Goal: Find specific page/section: Find specific page/section

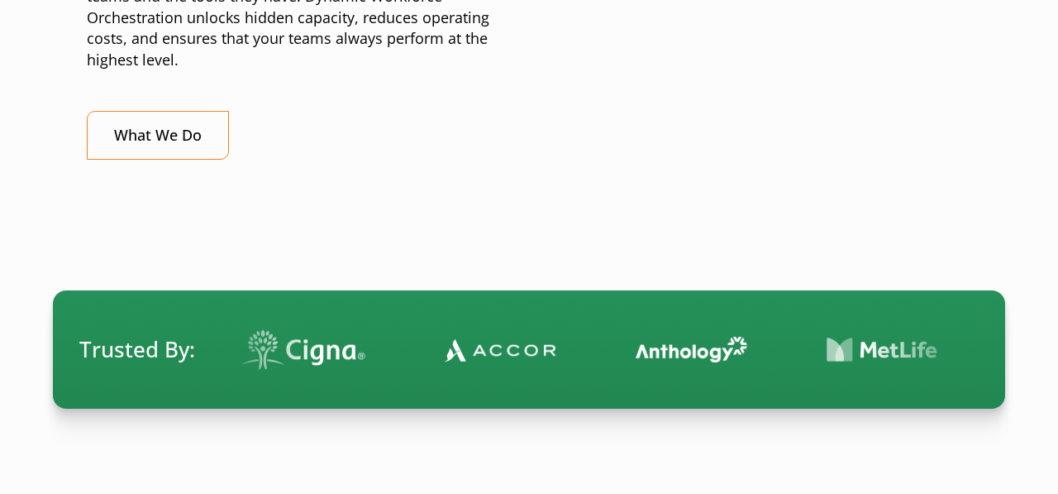
scroll to position [992, 0]
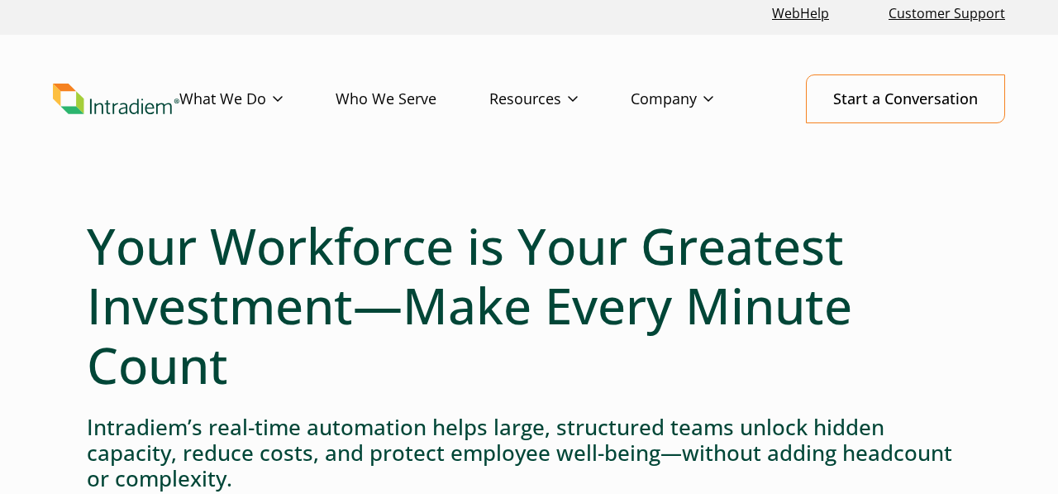
scroll to position [0, 0]
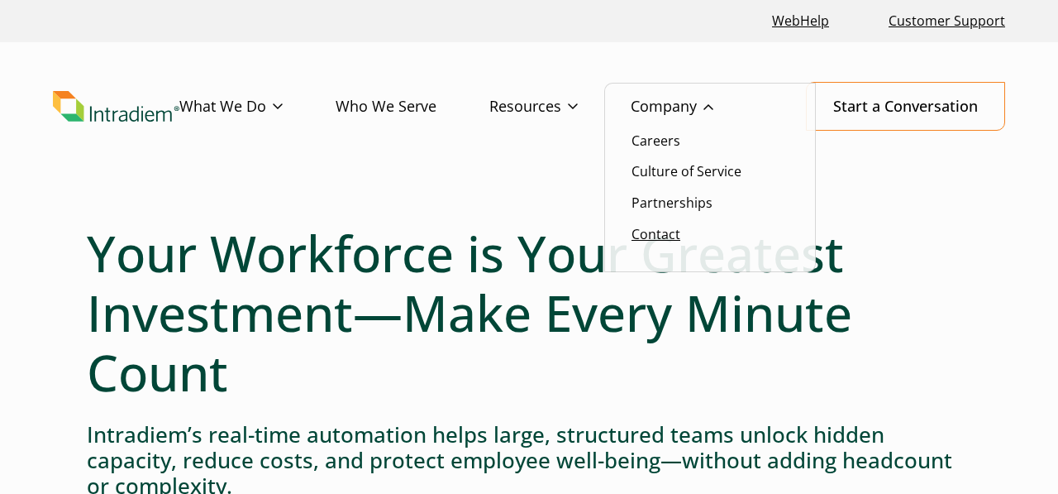
click at [658, 235] on link "Contact" at bounding box center [656, 234] width 49 height 18
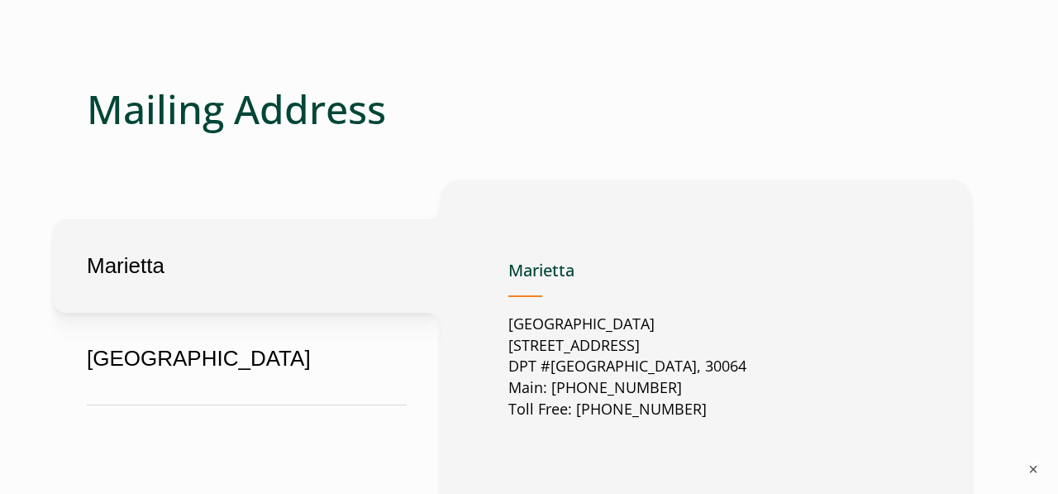
scroll to position [761, 0]
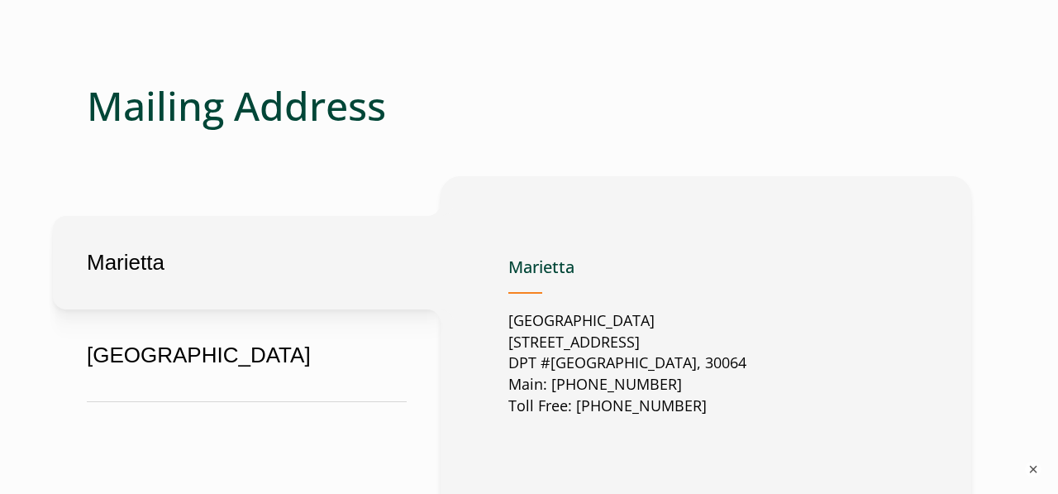
click at [522, 65] on div at bounding box center [529, 29] width 885 height 106
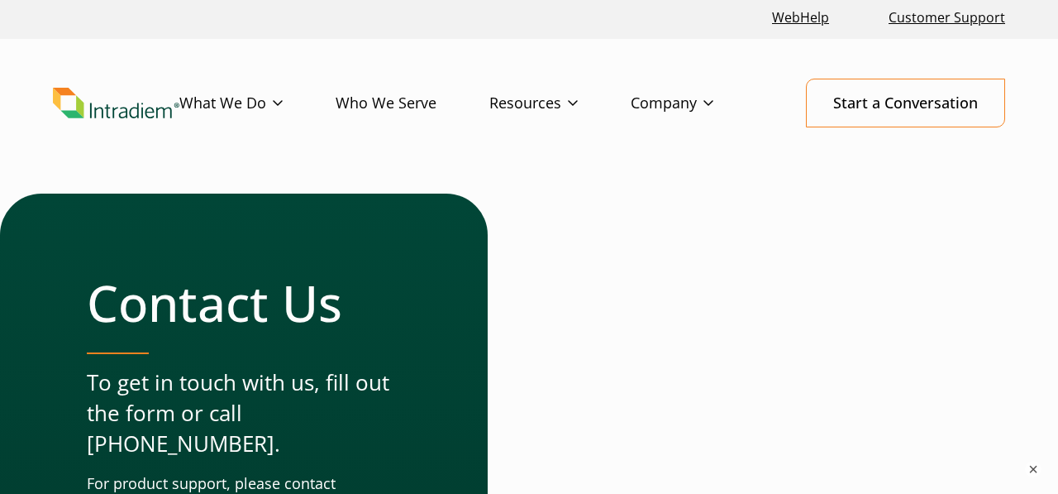
scroll to position [0, 0]
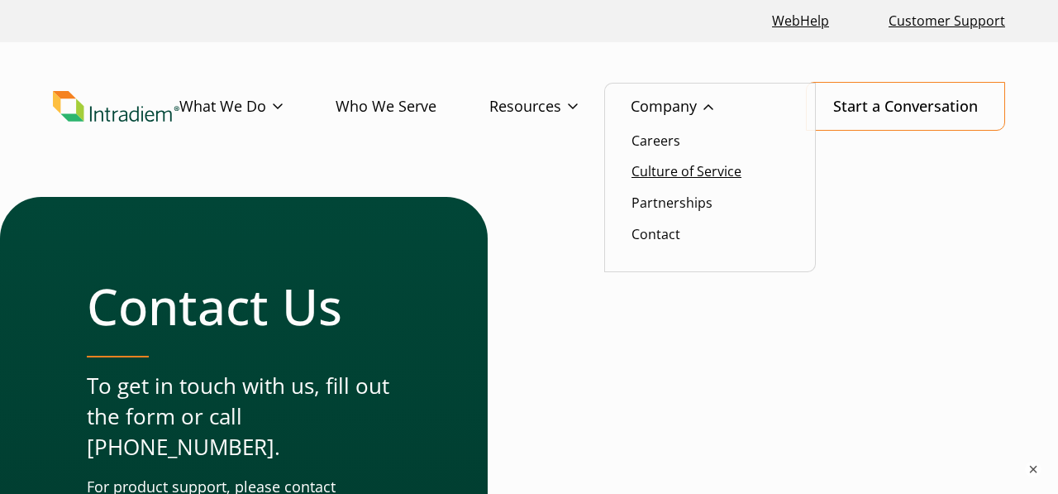
click at [711, 179] on link "Culture of Service" at bounding box center [687, 171] width 110 height 18
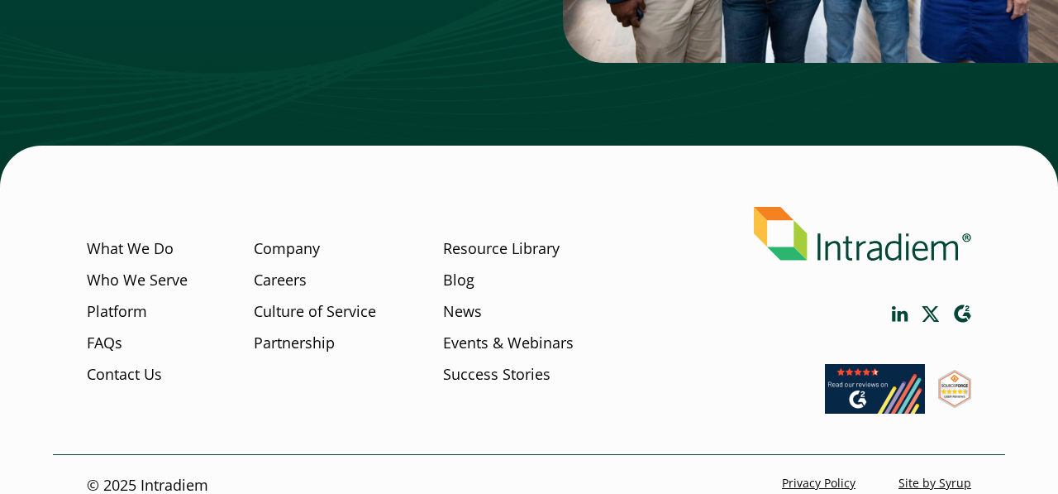
scroll to position [4283, 0]
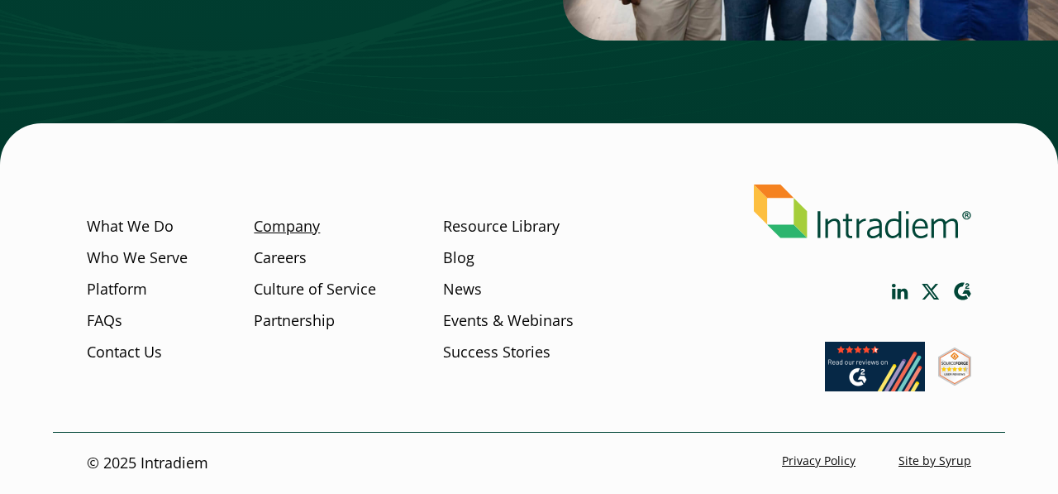
click at [295, 219] on link "Company" at bounding box center [287, 226] width 66 height 21
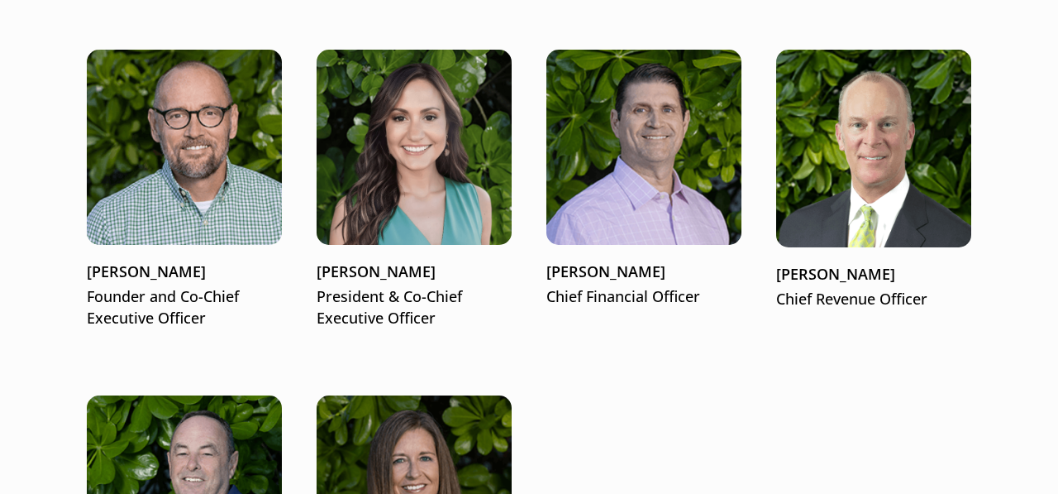
scroll to position [2216, 0]
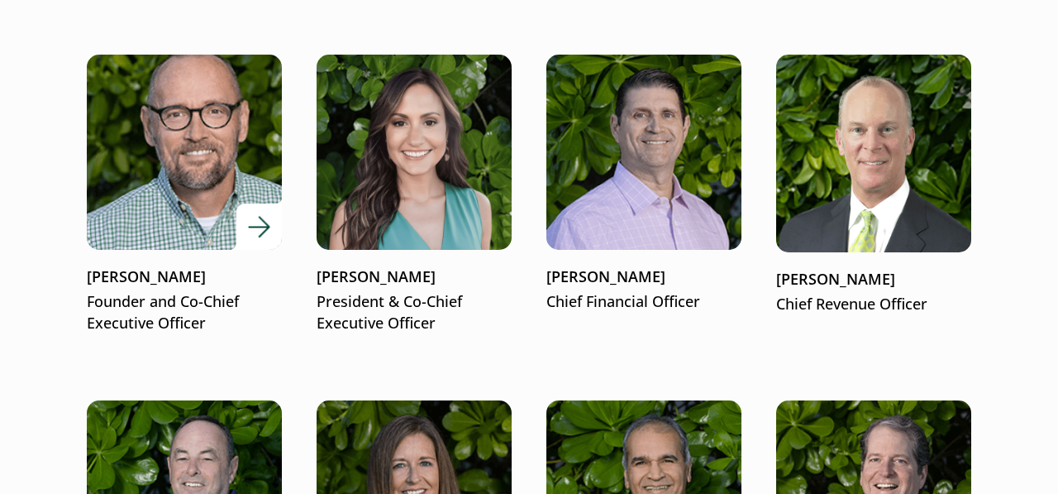
click at [205, 167] on img at bounding box center [184, 152] width 234 height 234
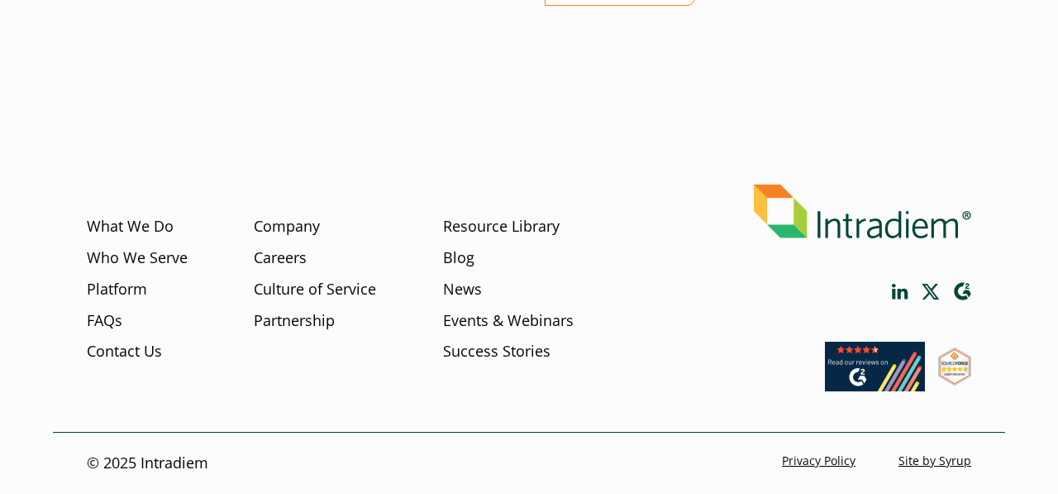
scroll to position [776, 0]
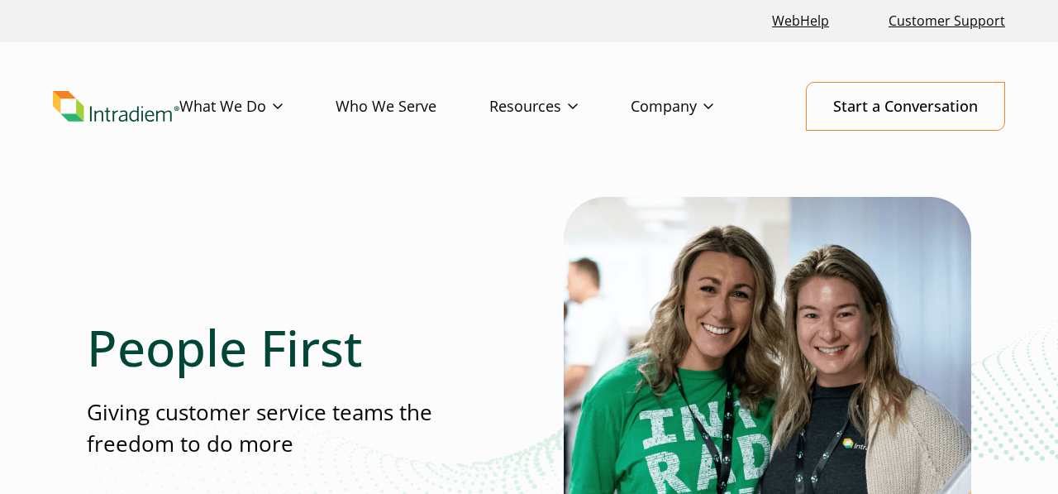
scroll to position [2216, 0]
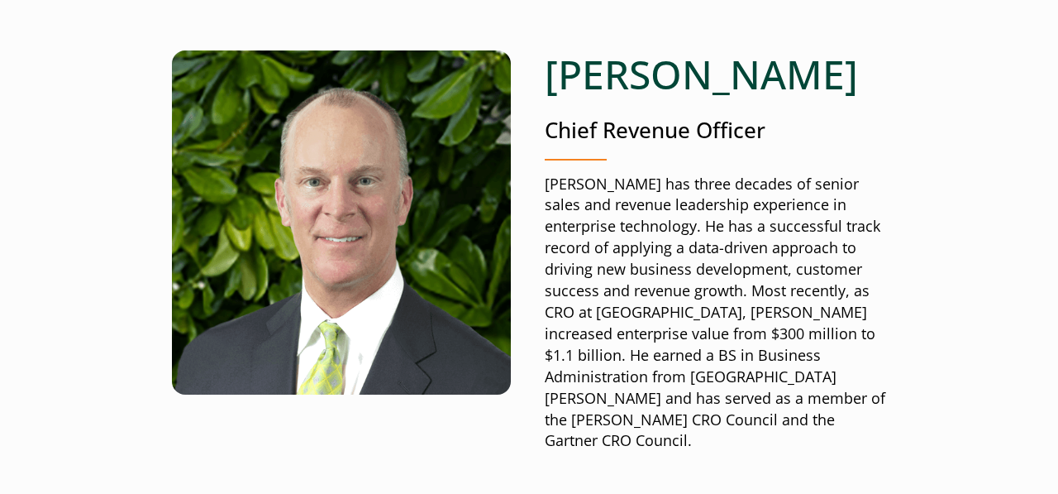
scroll to position [225, 0]
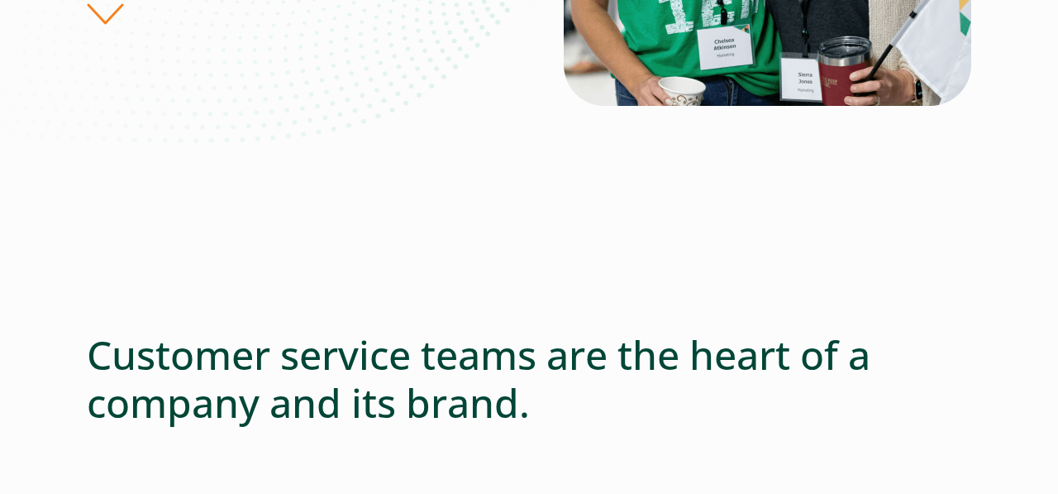
scroll to position [463, 0]
